Goal: Find specific page/section: Find specific page/section

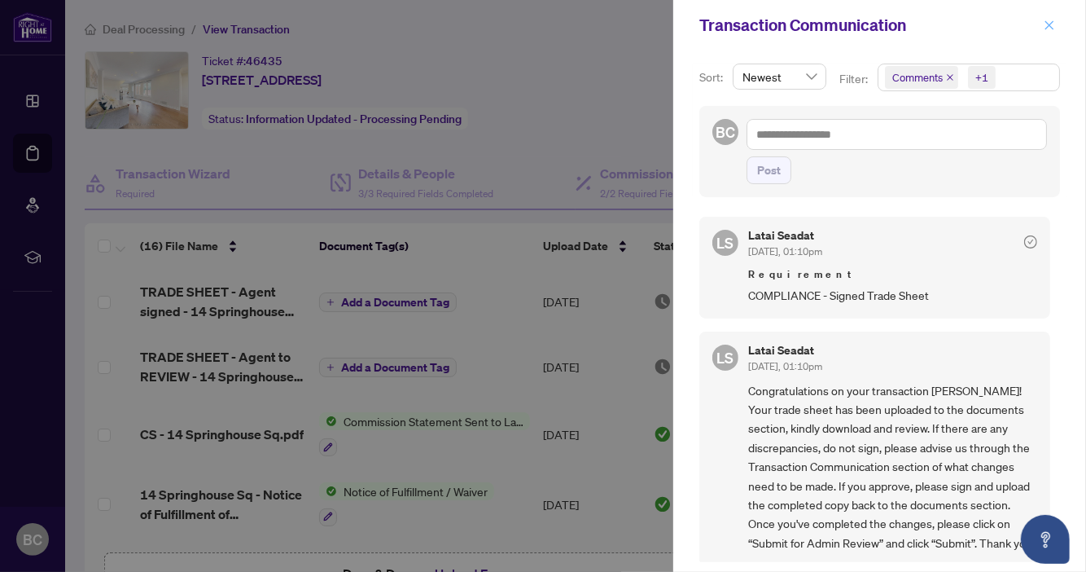
click at [1050, 21] on icon "close" at bounding box center [1049, 25] width 11 height 11
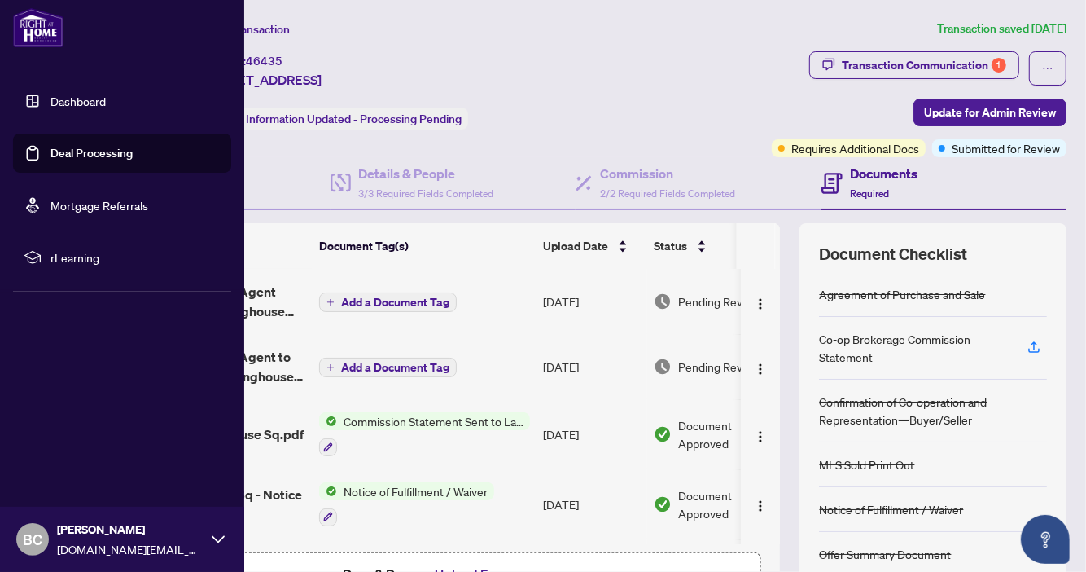
click at [77, 97] on link "Dashboard" at bounding box center [77, 101] width 55 height 15
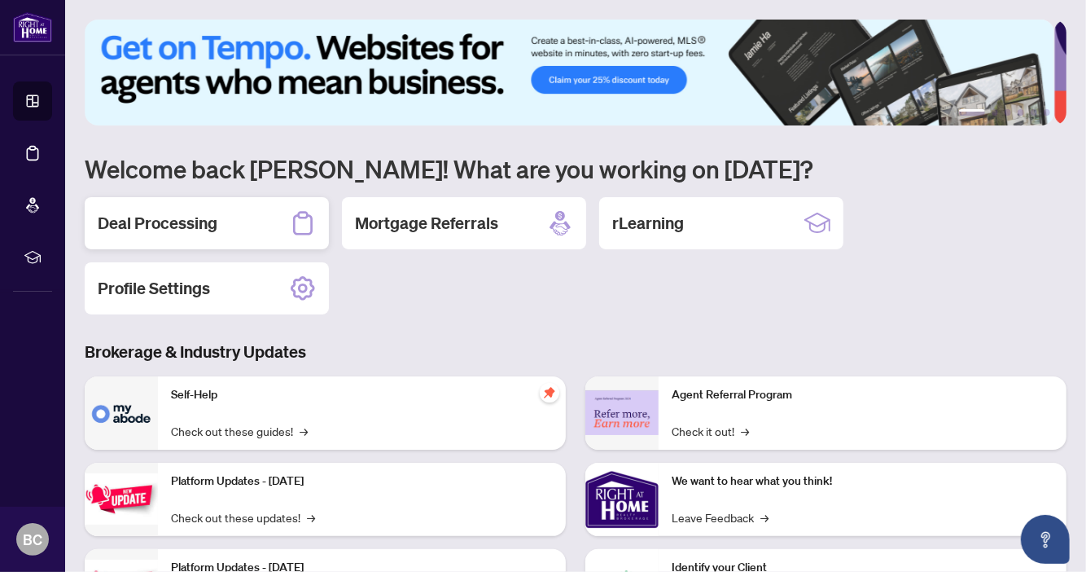
click at [183, 220] on h2 "Deal Processing" at bounding box center [158, 223] width 120 height 23
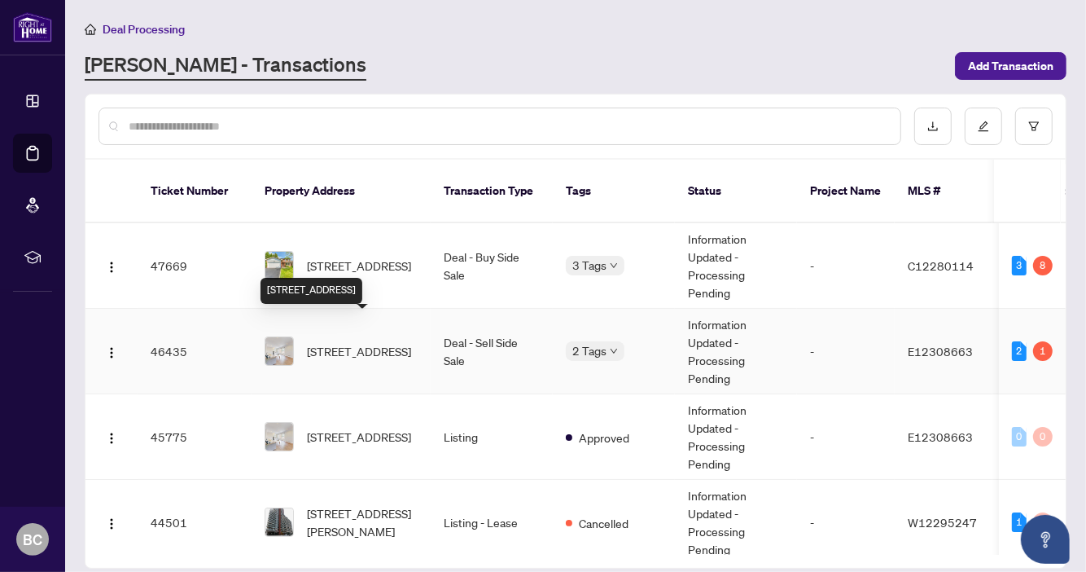
click at [366, 342] on span "[STREET_ADDRESS]" at bounding box center [359, 351] width 104 height 18
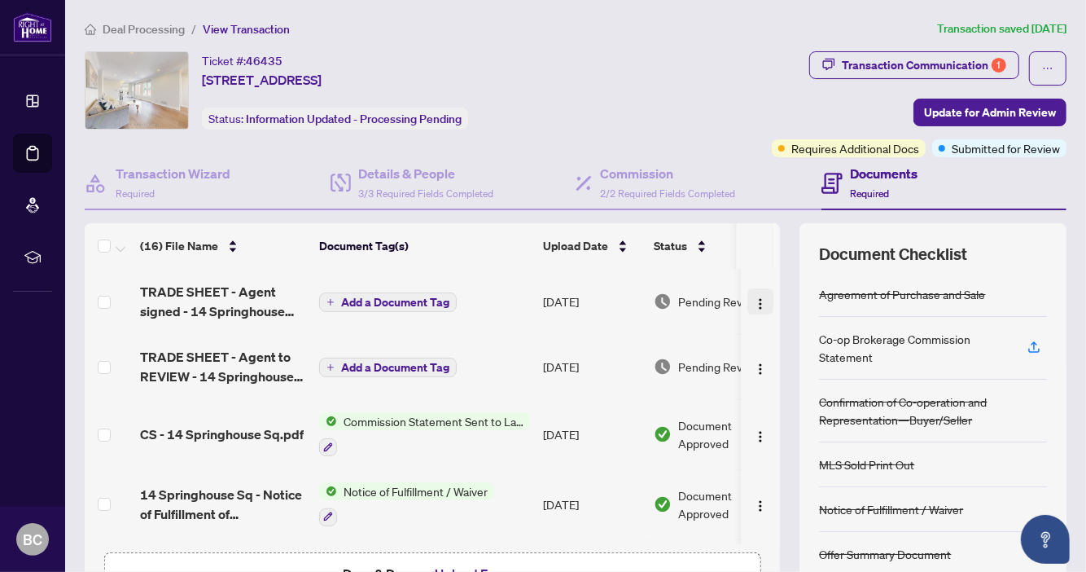
click at [754, 303] on img "button" at bounding box center [760, 303] width 13 height 13
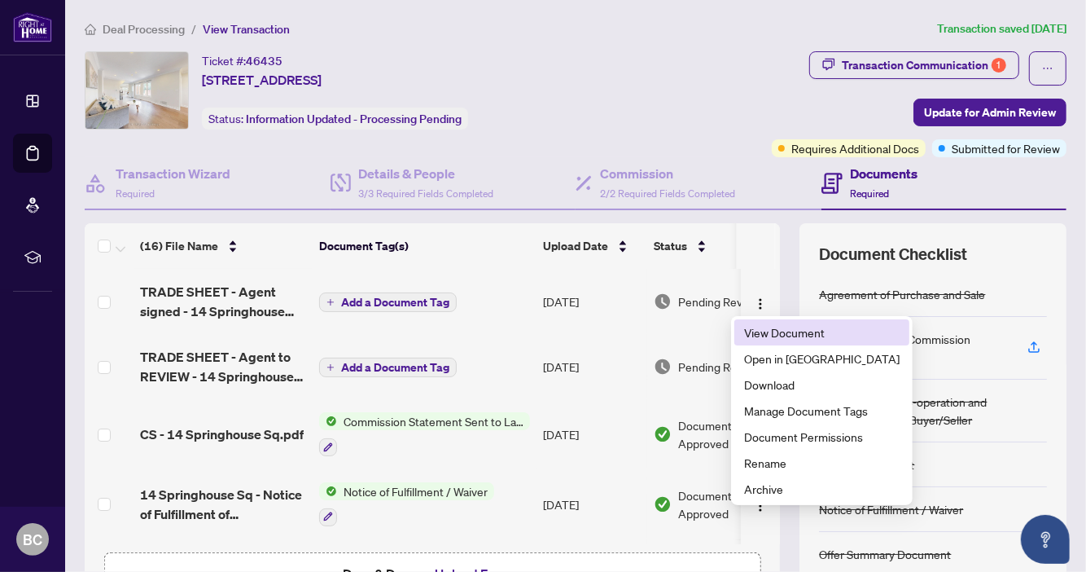
click at [811, 335] on span "View Document" at bounding box center [822, 332] width 156 height 18
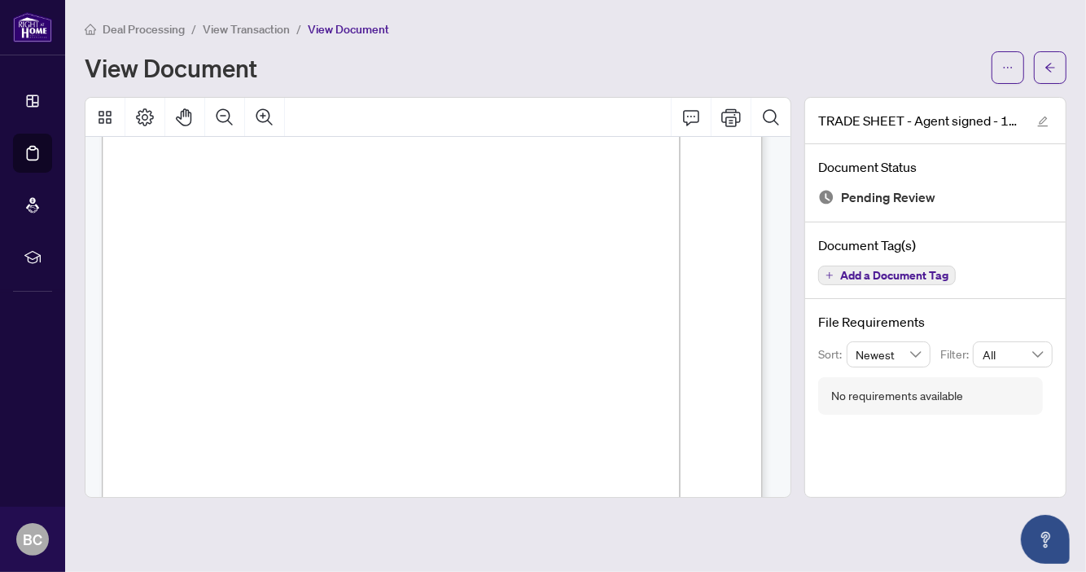
scroll to position [94, 0]
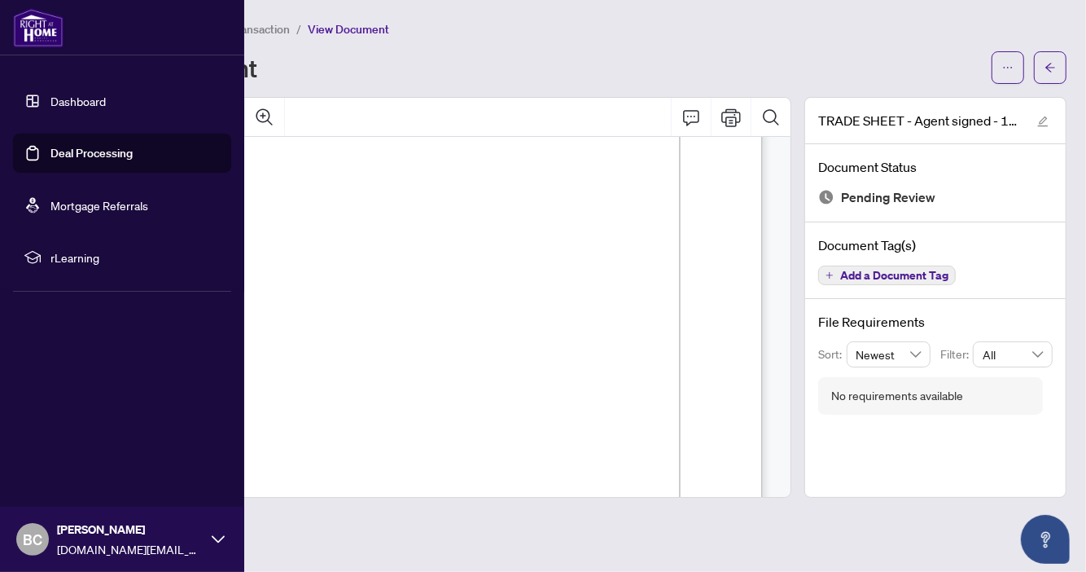
click at [77, 96] on link "Dashboard" at bounding box center [77, 101] width 55 height 15
